Goal: Task Accomplishment & Management: Use online tool/utility

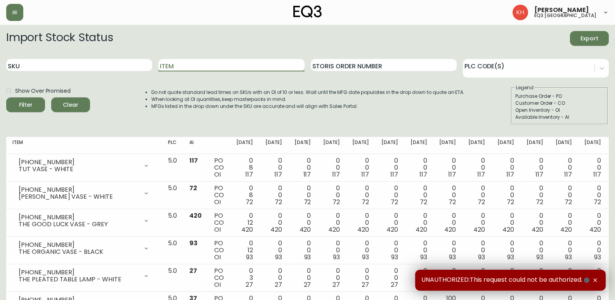
click at [211, 65] on input "Item" at bounding box center [231, 65] width 146 height 12
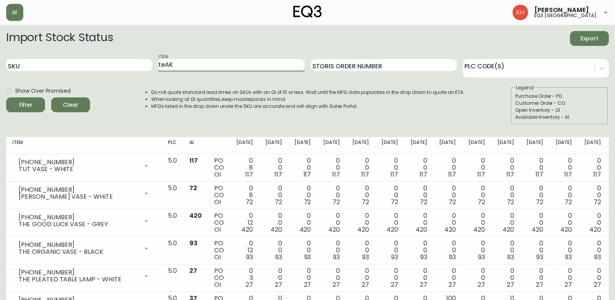
click at [6, 97] on button "Filter" at bounding box center [25, 104] width 39 height 15
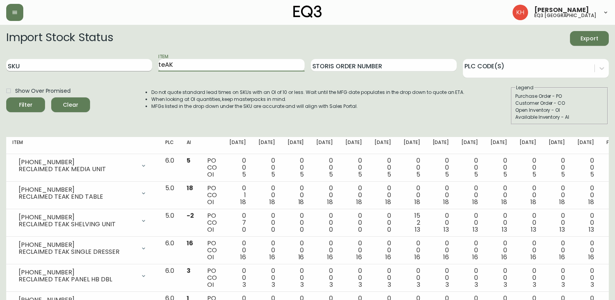
drag, startPoint x: 190, startPoint y: 67, endPoint x: 145, endPoint y: 61, distance: 45.7
click at [145, 61] on div "SKU Item teAK Storis Order Number PLC Code(s)" at bounding box center [307, 65] width 602 height 25
click at [6, 97] on button "Filter" at bounding box center [25, 104] width 39 height 15
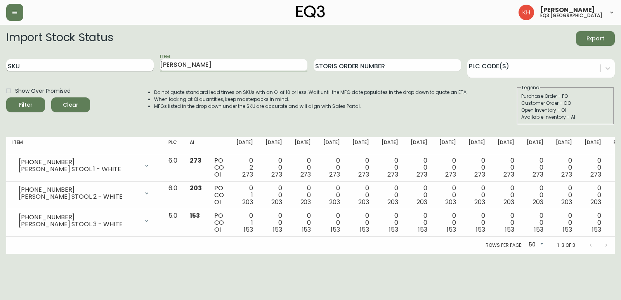
drag, startPoint x: 183, startPoint y: 65, endPoint x: 148, endPoint y: 66, distance: 34.6
click at [148, 66] on div "SKU Item STUMP Storis Order Number PLC Code(s)" at bounding box center [310, 65] width 608 height 25
type input "STOOL"
click at [6, 97] on button "Filter" at bounding box center [25, 104] width 39 height 15
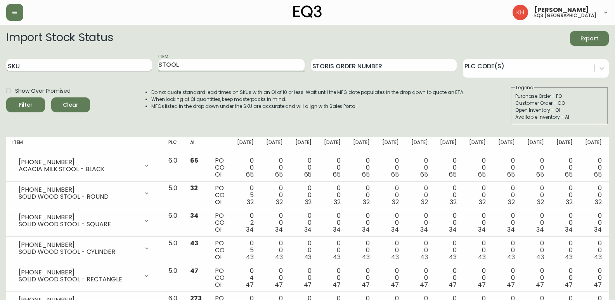
drag, startPoint x: 187, startPoint y: 65, endPoint x: 137, endPoint y: 65, distance: 50.0
click at [137, 65] on div "SKU Item STOOL Storis Order Number PLC Code(s)" at bounding box center [307, 65] width 602 height 25
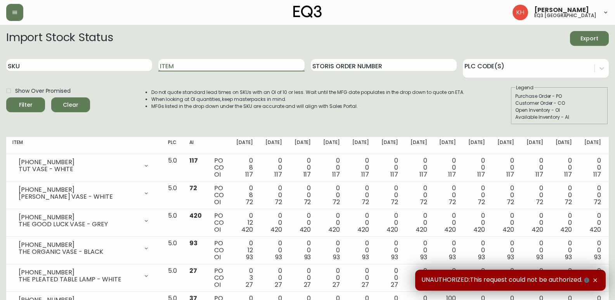
click at [203, 64] on input "Item" at bounding box center [231, 65] width 146 height 12
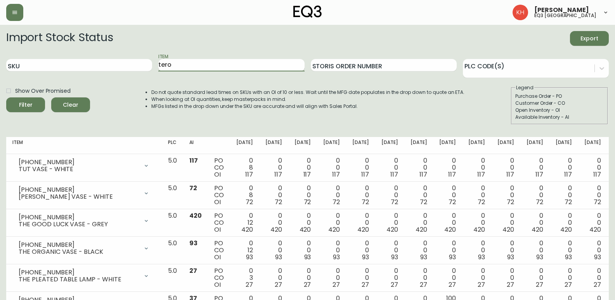
type input "tero"
click at [6, 97] on button "Filter" at bounding box center [25, 104] width 39 height 15
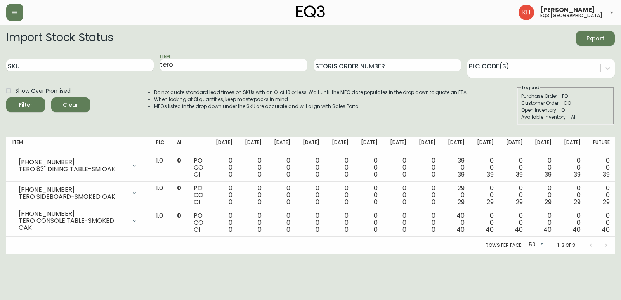
drag, startPoint x: 161, startPoint y: 64, endPoint x: 155, endPoint y: 64, distance: 5.8
click at [155, 64] on div "SKU Item tero Storis Order Number PLC Code(s)" at bounding box center [310, 65] width 608 height 25
